Goal: Book appointment/travel/reservation

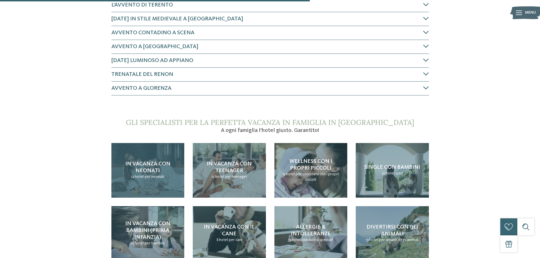
scroll to position [425, 0]
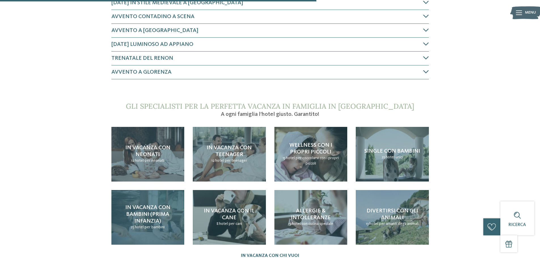
click at [150, 197] on div "In vacanza con bambini (prima infanzia) 25 hotel per bambini" at bounding box center [147, 217] width 73 height 55
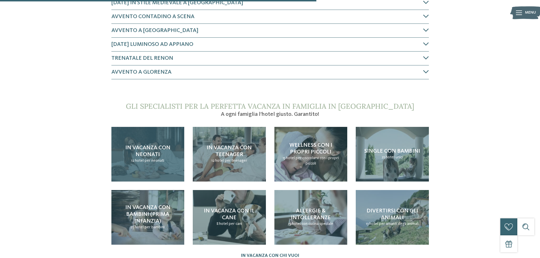
click at [151, 158] on div "In vacanza con neonati 12 hotel per neonati" at bounding box center [147, 154] width 73 height 55
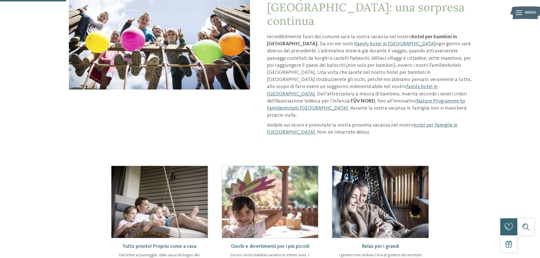
scroll to position [113, 0]
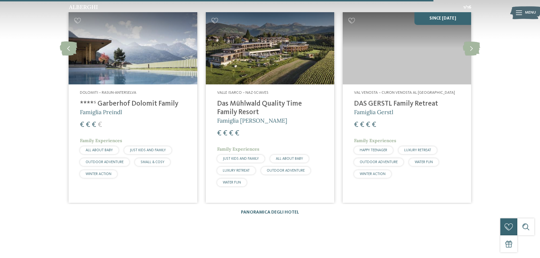
scroll to position [1021, 0]
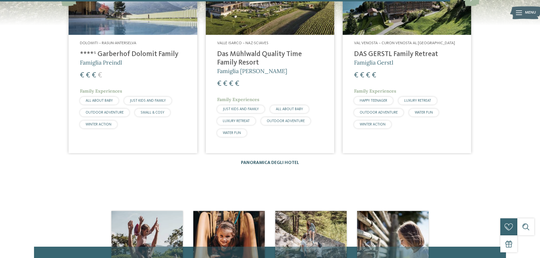
click at [258, 161] on link "Panoramica degli hotel" at bounding box center [270, 163] width 58 height 5
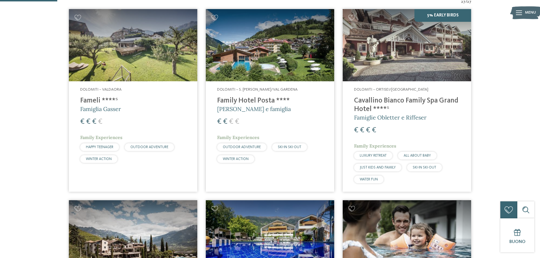
scroll to position [170, 0]
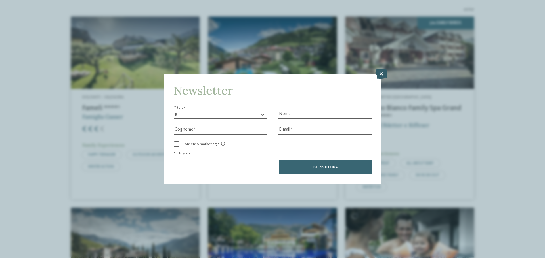
click at [383, 73] on icon at bounding box center [381, 74] width 12 height 10
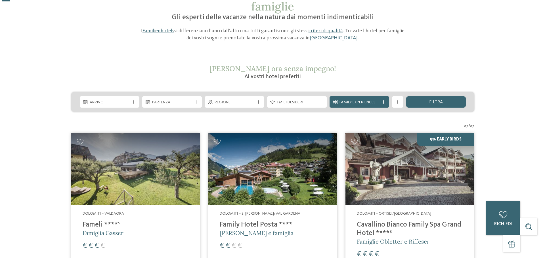
scroll to position [85, 0]
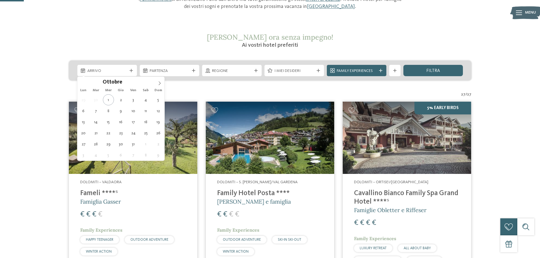
click at [127, 71] on span "Arrivo" at bounding box center [107, 71] width 40 height 6
click at [159, 82] on icon at bounding box center [160, 84] width 2 height 4
type div "05.12.2025"
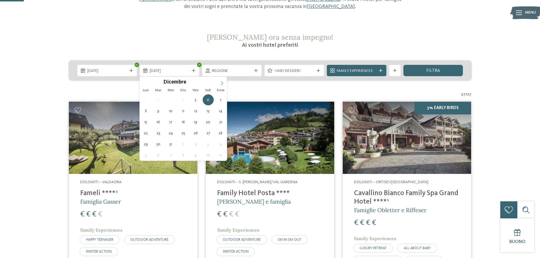
type div "08.12.2025"
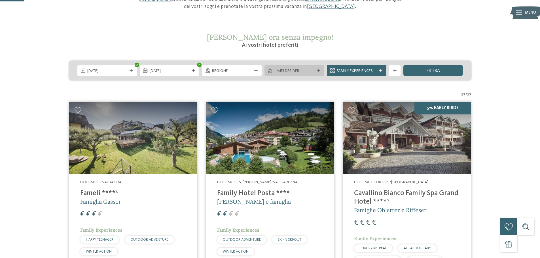
click at [318, 69] on icon at bounding box center [318, 70] width 3 height 3
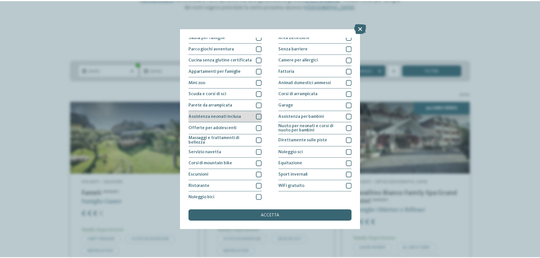
scroll to position [40, 0]
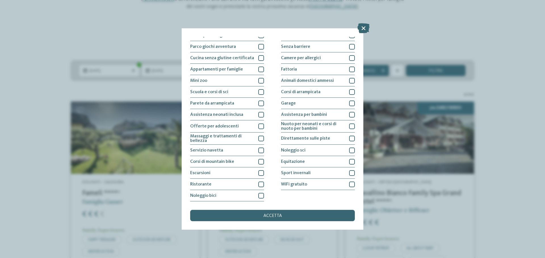
click at [515, 85] on div "I miei desideri Piscina coperta o con collegamento a piscina esterna Piscina al…" at bounding box center [272, 129] width 545 height 258
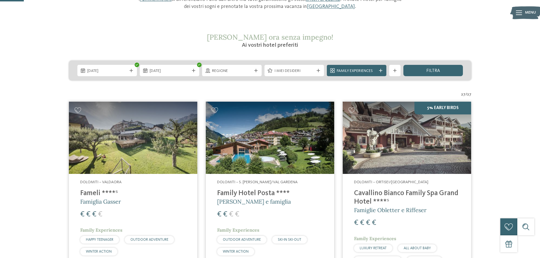
click at [134, 157] on img at bounding box center [133, 138] width 128 height 72
click at [258, 102] on img at bounding box center [270, 138] width 128 height 72
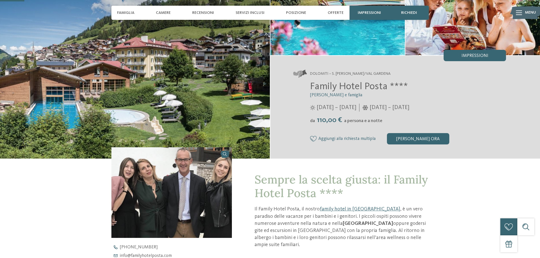
scroll to position [85, 0]
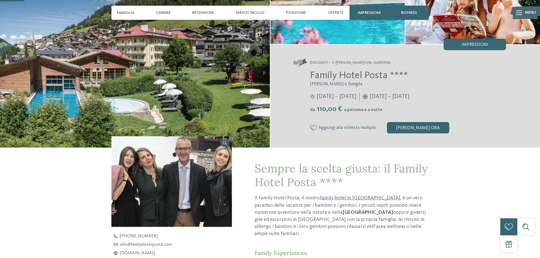
click at [161, 11] on span "Camere" at bounding box center [163, 12] width 15 height 5
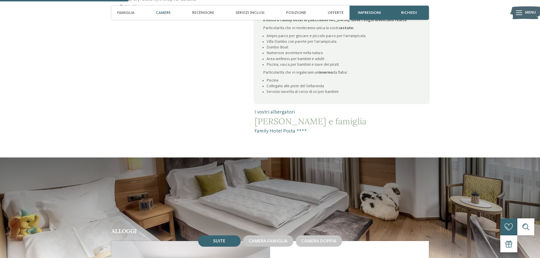
scroll to position [477, 0]
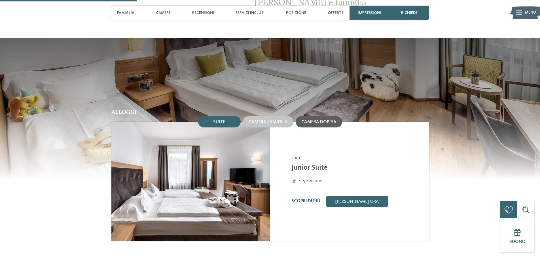
click at [328, 120] on span "Camera doppia" at bounding box center [319, 122] width 35 height 5
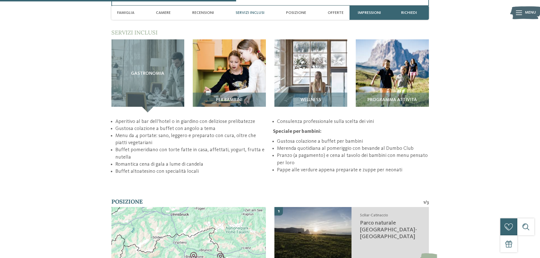
scroll to position [846, 0]
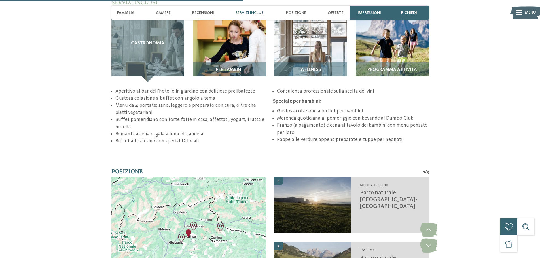
drag, startPoint x: 236, startPoint y: 177, endPoint x: 455, endPoint y: 148, distance: 220.3
click at [455, 148] on div "torna alla panoramica degli alberghi da Impressioni" at bounding box center [270, 92] width 540 height 1819
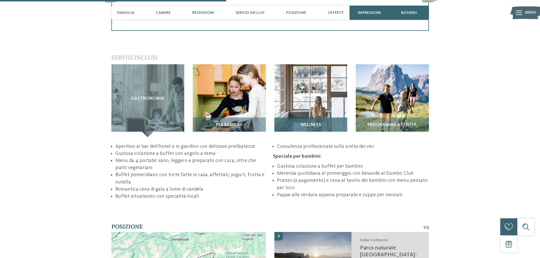
scroll to position [789, 0]
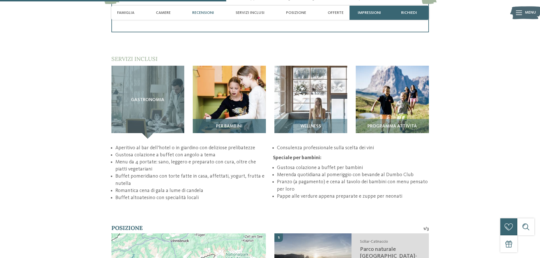
click at [230, 99] on img at bounding box center [229, 102] width 73 height 73
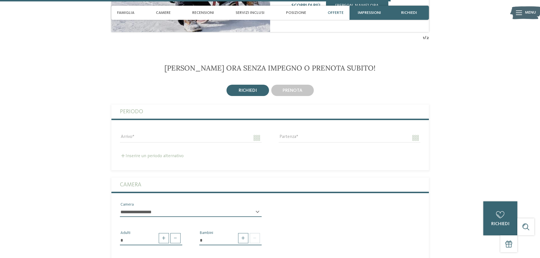
scroll to position [1385, 0]
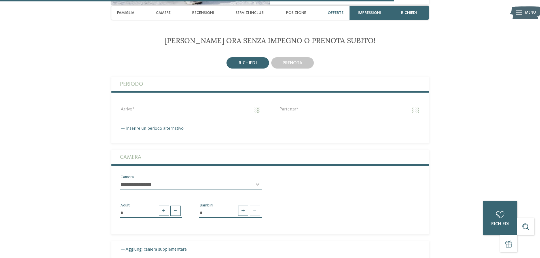
click at [179, 180] on select "**********" at bounding box center [191, 185] width 142 height 10
click at [289, 222] on fieldset "**********" at bounding box center [270, 192] width 318 height 84
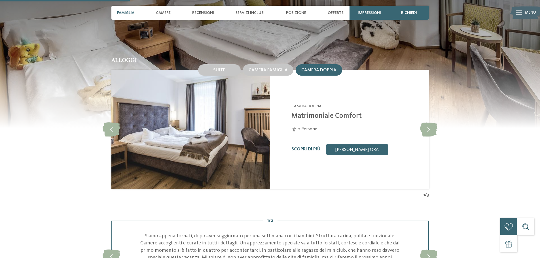
scroll to position [449, 0]
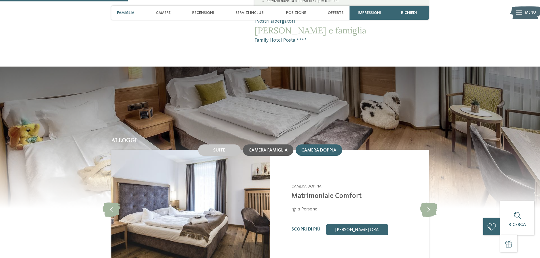
click at [266, 145] on div "Camera famiglia" at bounding box center [268, 150] width 50 height 11
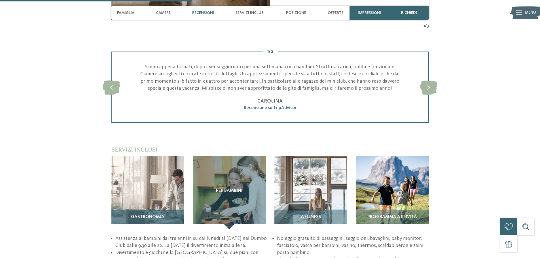
scroll to position [704, 0]
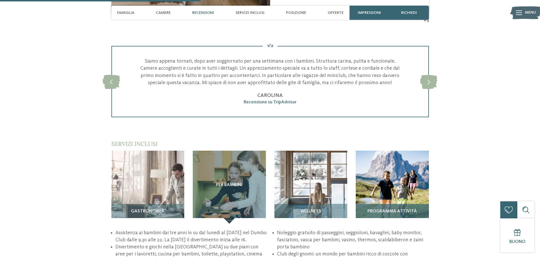
click at [373, 184] on img at bounding box center [392, 187] width 73 height 73
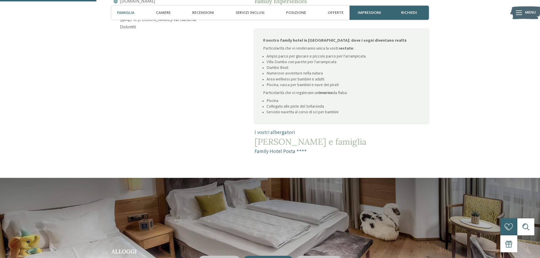
scroll to position [335, 0]
